Goal: Task Accomplishment & Management: Manage account settings

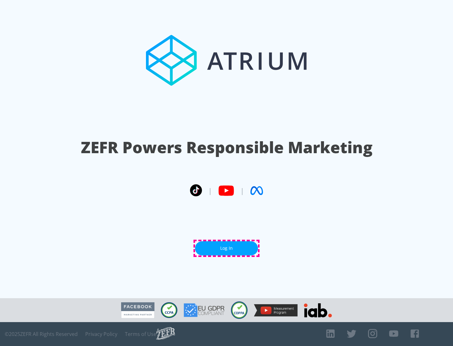
click at [226, 248] on link "Log In" at bounding box center [226, 248] width 63 height 14
